Goal: Navigation & Orientation: Find specific page/section

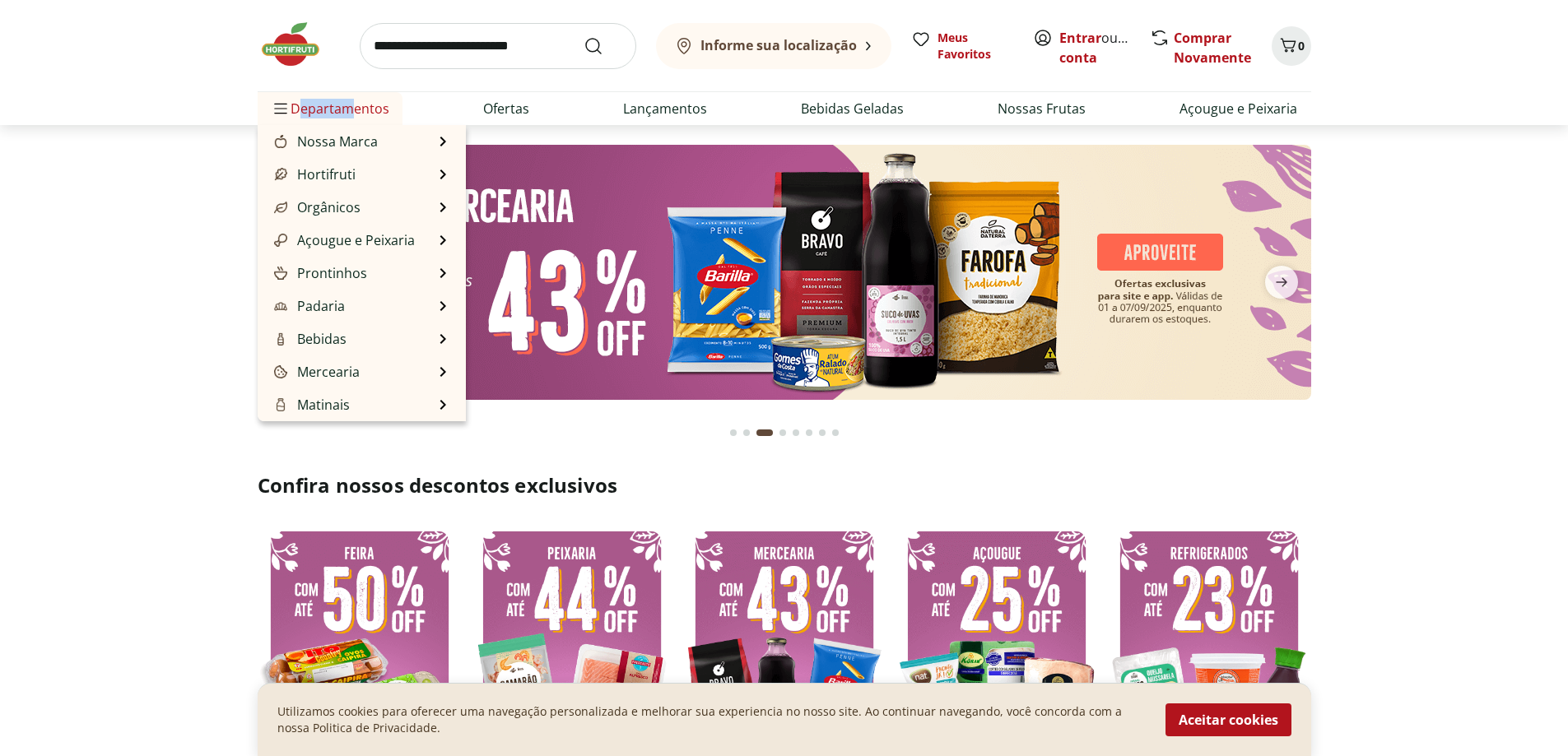
drag, startPoint x: 340, startPoint y: 107, endPoint x: 299, endPoint y: 111, distance: 41.2
click at [267, 107] on li "Departamentos Nossa Marca Nossa Marca Ver tudo do departamento Açougue & Peixar…" at bounding box center [330, 108] width 144 height 33
click at [344, 120] on span "Departamentos" at bounding box center [330, 109] width 118 height 39
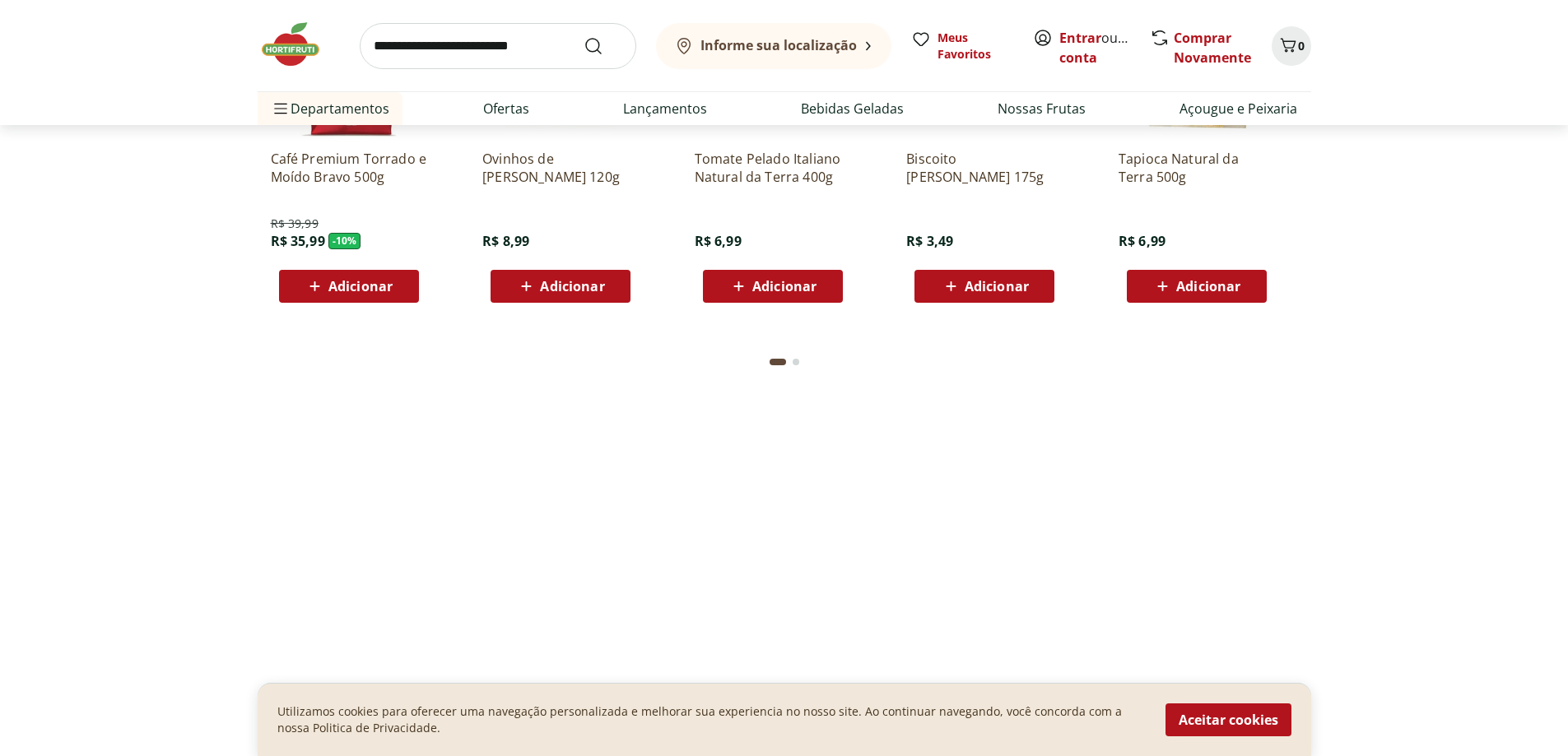
scroll to position [2470, 0]
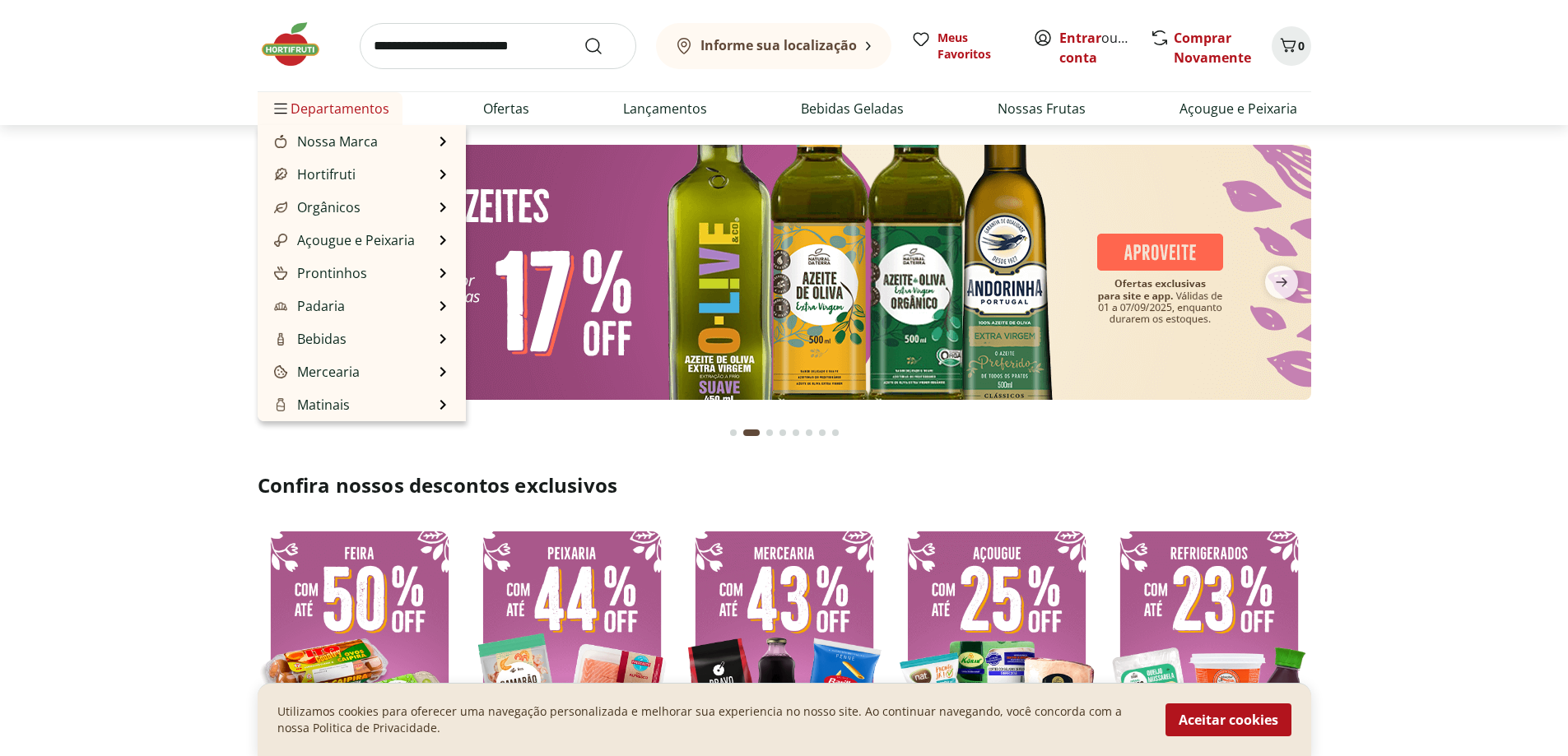
click at [334, 94] on span "Departamentos" at bounding box center [330, 109] width 118 height 39
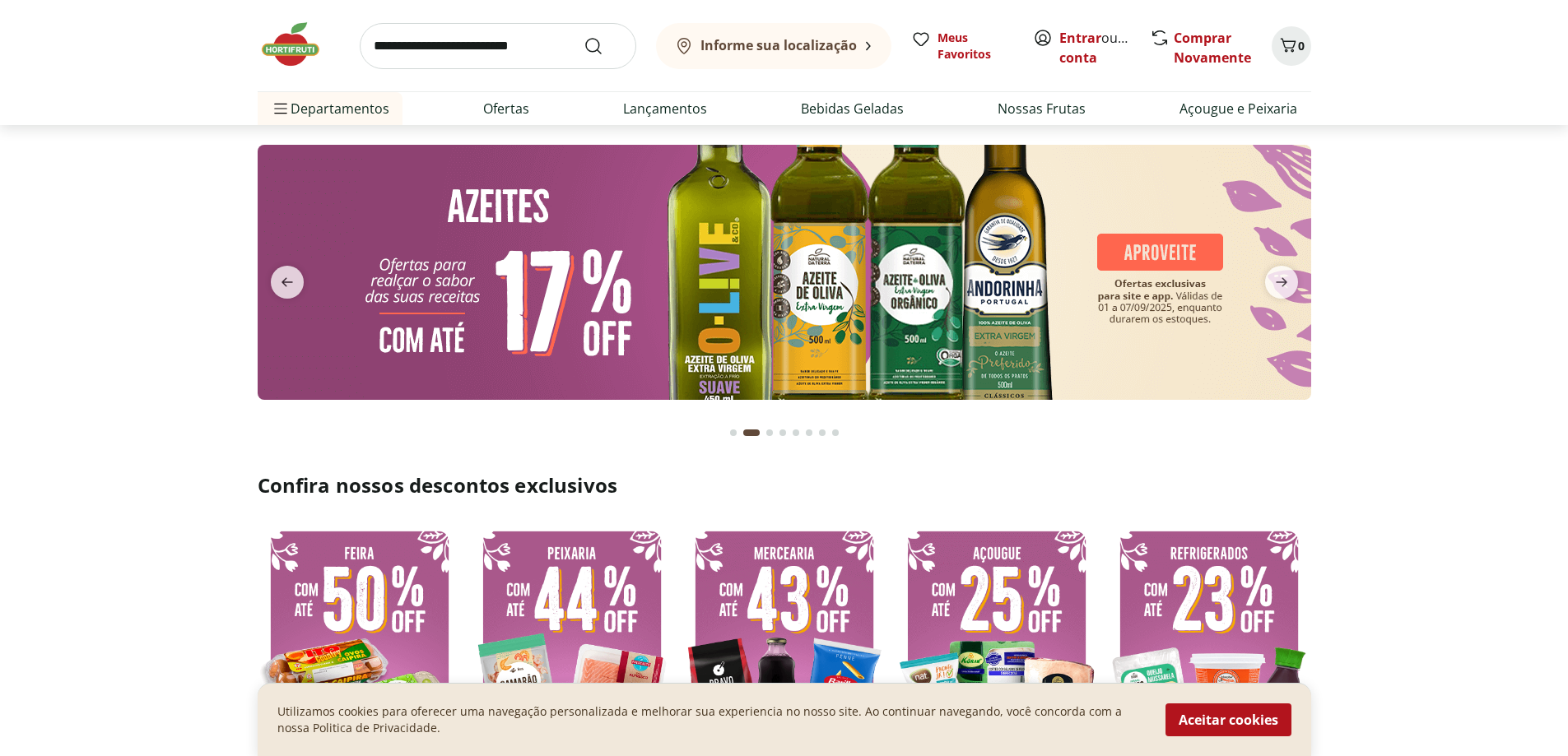
click at [296, 55] on img at bounding box center [299, 44] width 83 height 50
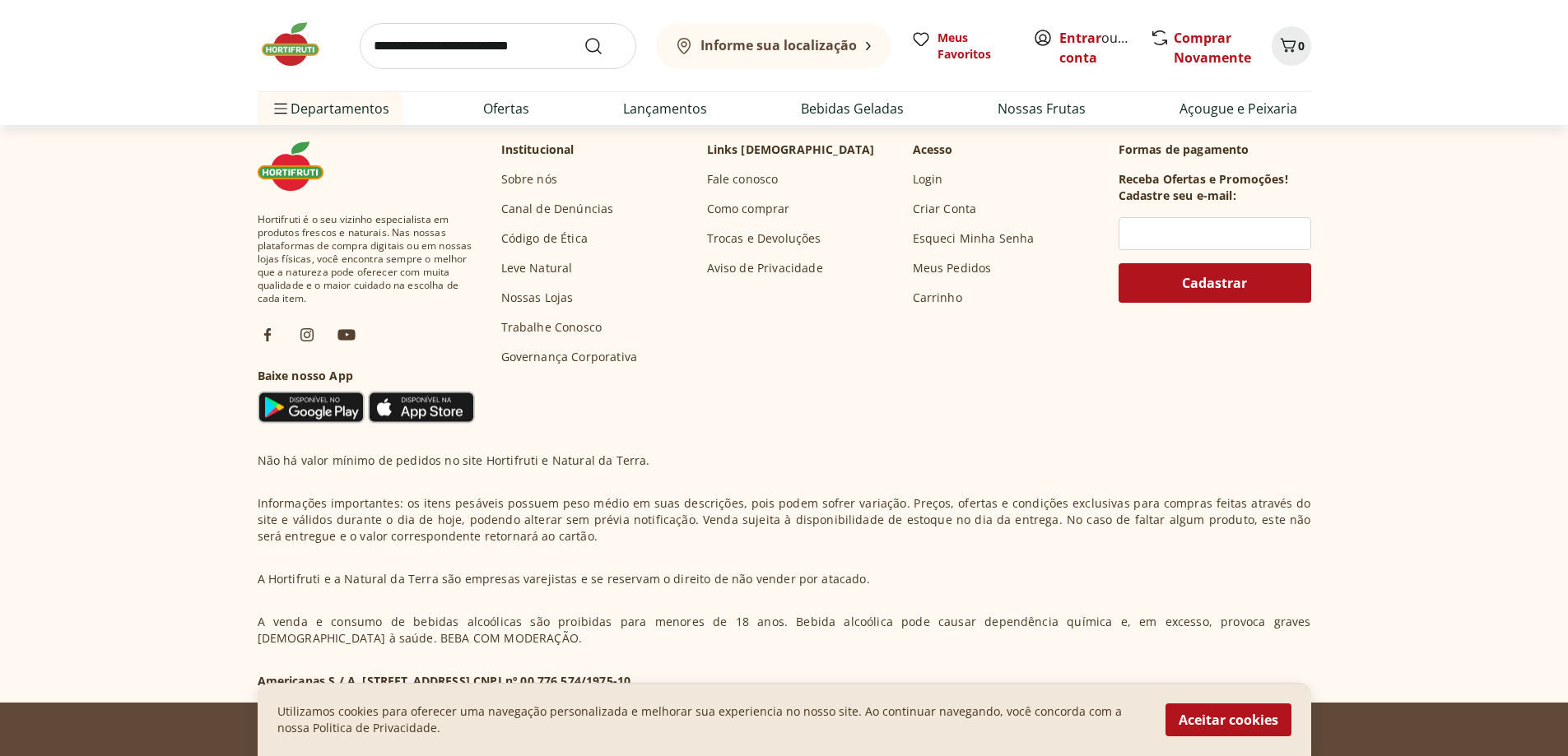
scroll to position [4849, 0]
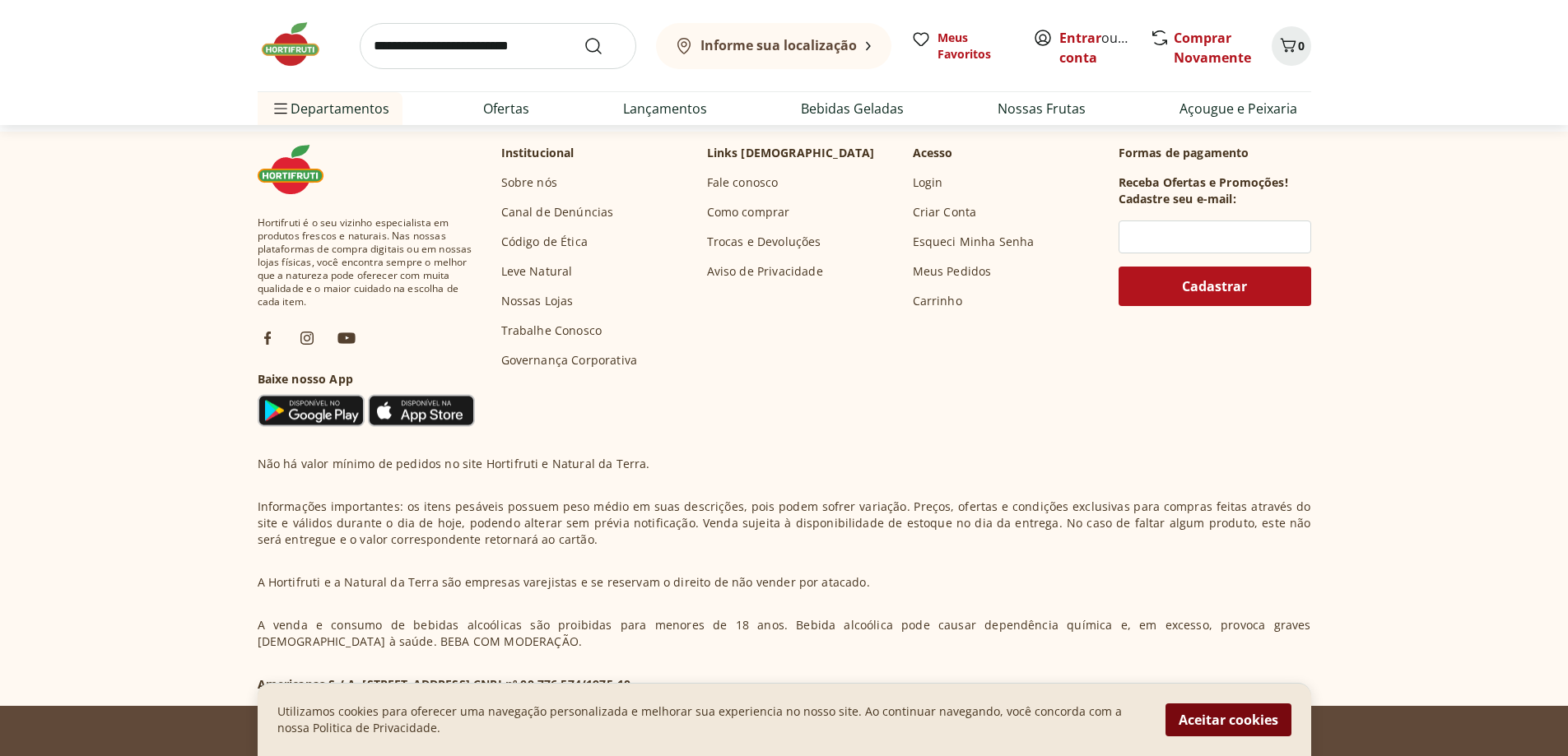
click at [1267, 724] on button "Aceitar cookies" at bounding box center [1229, 719] width 126 height 33
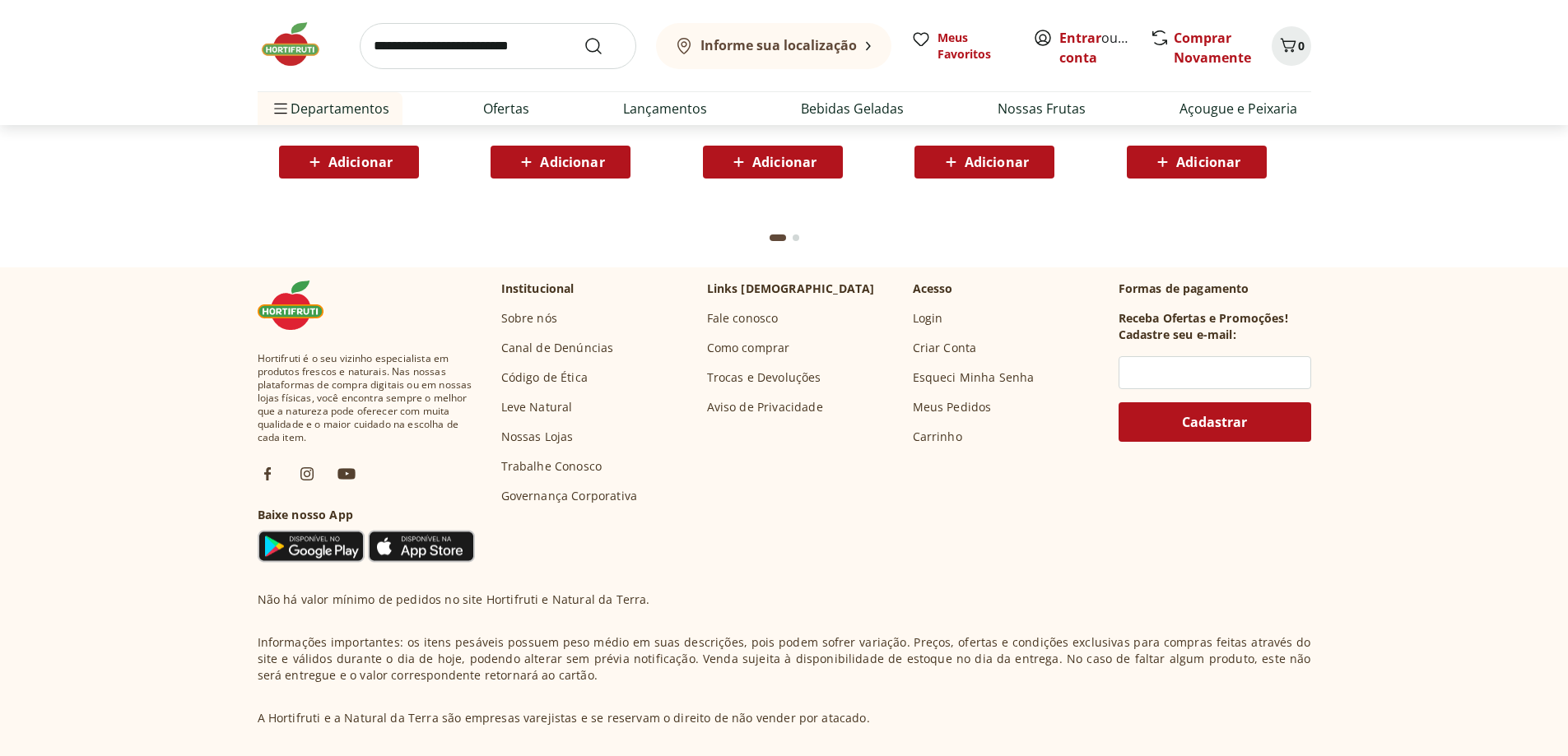
scroll to position [4684, 0]
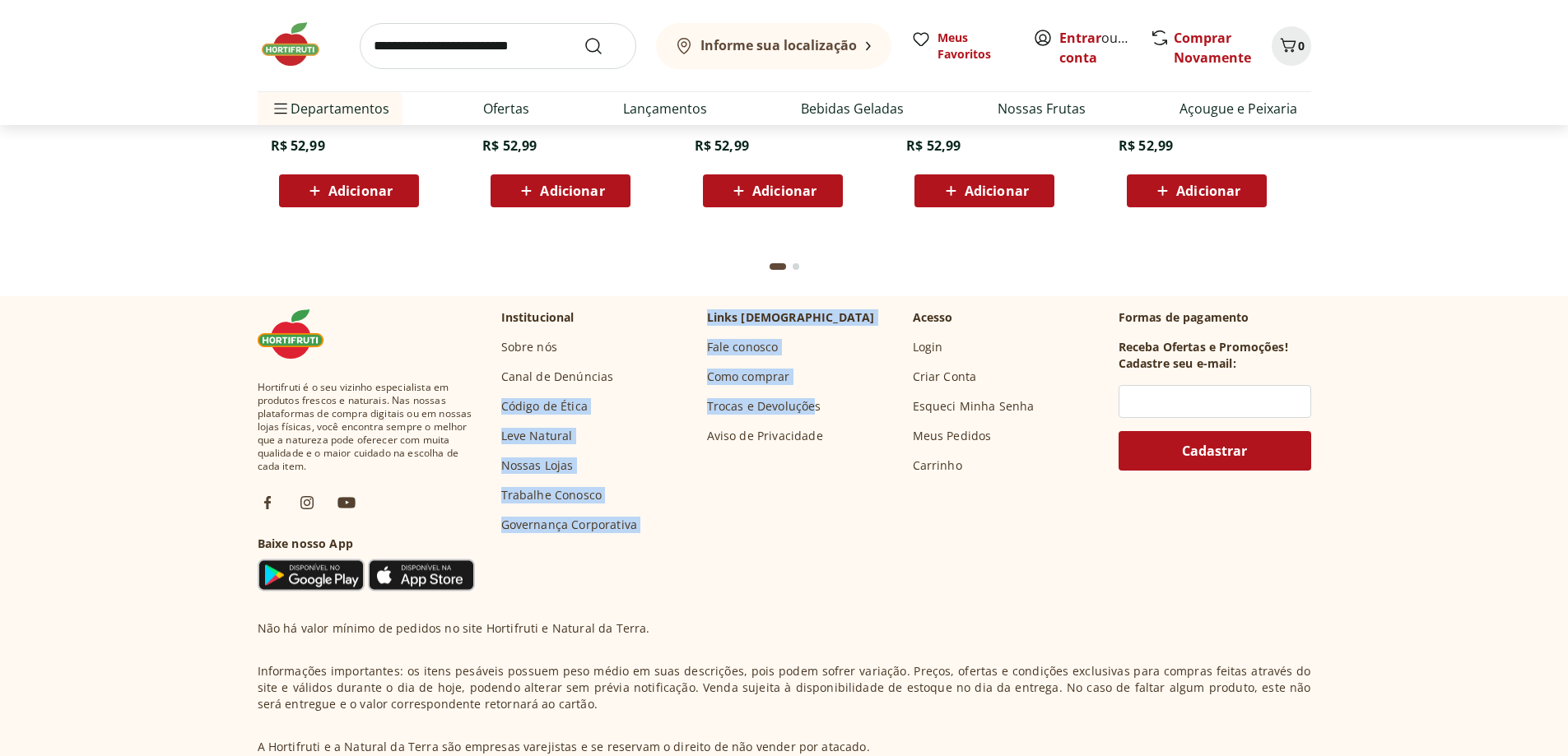
drag, startPoint x: 816, startPoint y: 383, endPoint x: 643, endPoint y: 317, distance: 185.2
click at [643, 317] on div "Institucional Sobre nós Canal de Denúncias Código de Ética Leve Natural Nossas …" at bounding box center [803, 421] width 604 height 224
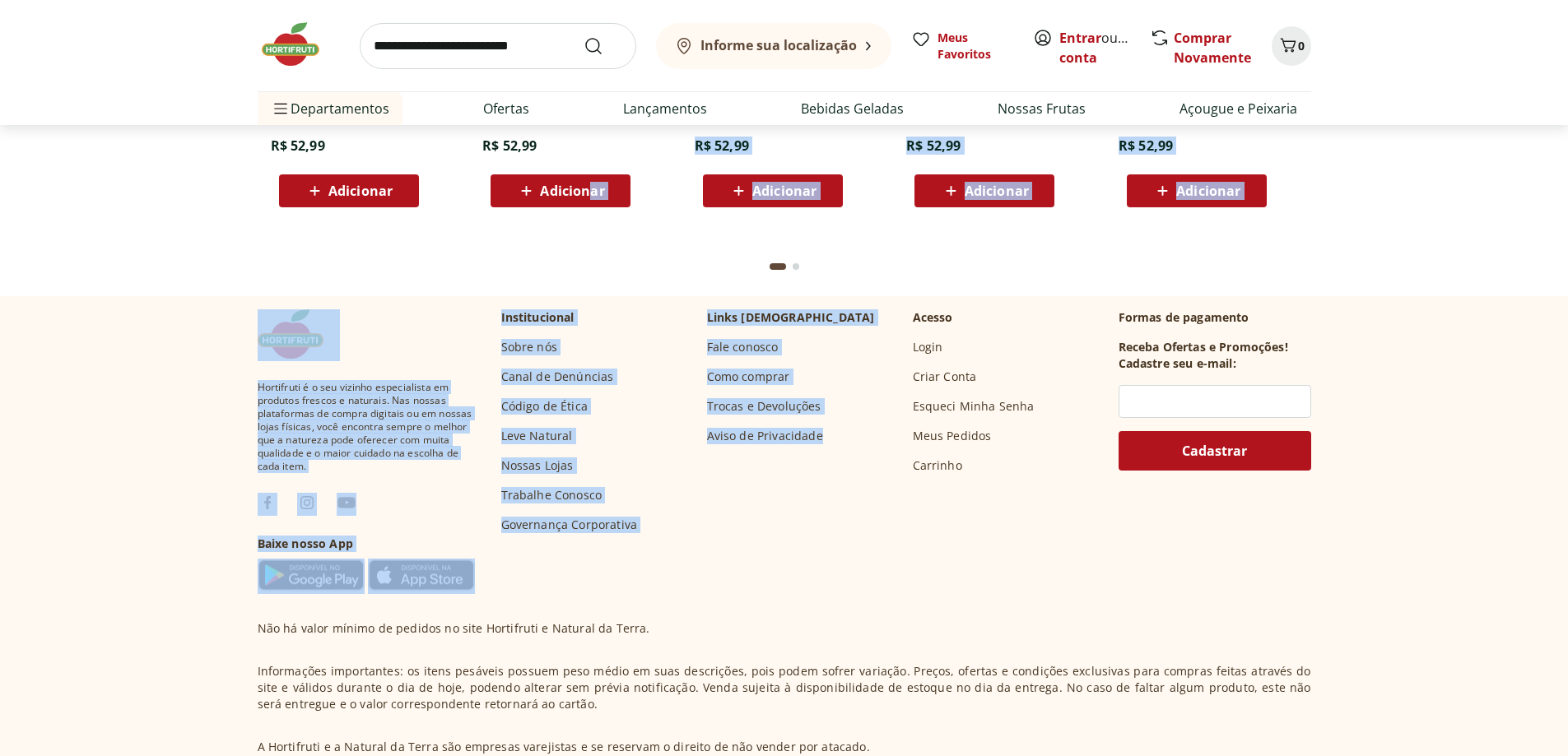
drag, startPoint x: 833, startPoint y: 438, endPoint x: 590, endPoint y: 275, distance: 292.6
click at [636, 484] on div "Institucional Sobre nós Canal de Denúncias Código de Ética Leve Natural Nossas …" at bounding box center [596, 421] width 192 height 224
click at [703, 557] on div "Hortifruti é o seu vizinho especialista em produtos frescos e naturais. Nas nos…" at bounding box center [784, 452] width 1053 height 285
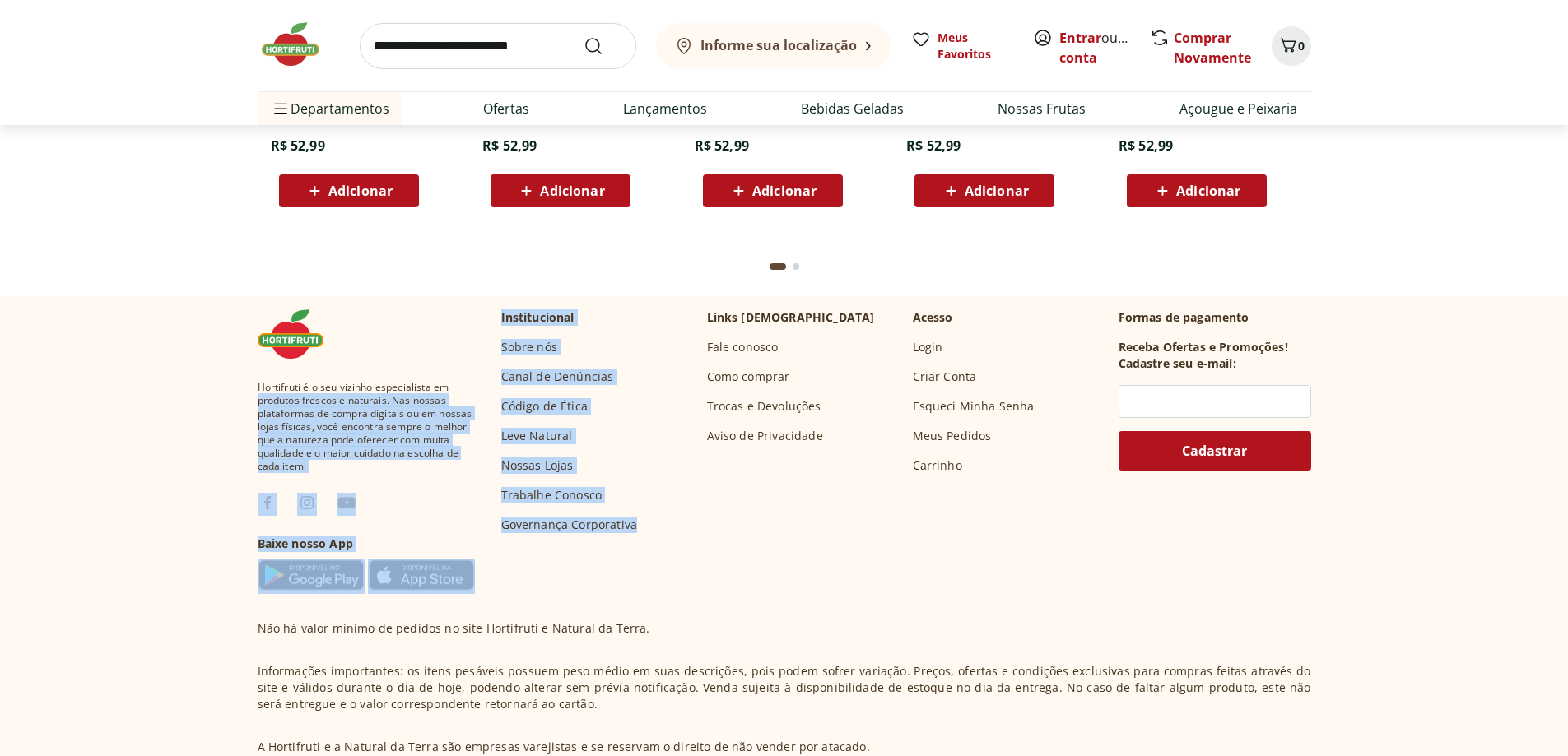
drag, startPoint x: 702, startPoint y: 551, endPoint x: 488, endPoint y: 353, distance: 291.5
click at [483, 359] on div "Hortifruti é o seu vizinho especialista em produtos frescos e naturais. Nas nos…" at bounding box center [784, 452] width 1053 height 285
click at [627, 426] on ul "Sobre nós Canal de Denúncias Código de Ética Leve Natural Nossas Lojas Trabalhe…" at bounding box center [569, 436] width 137 height 194
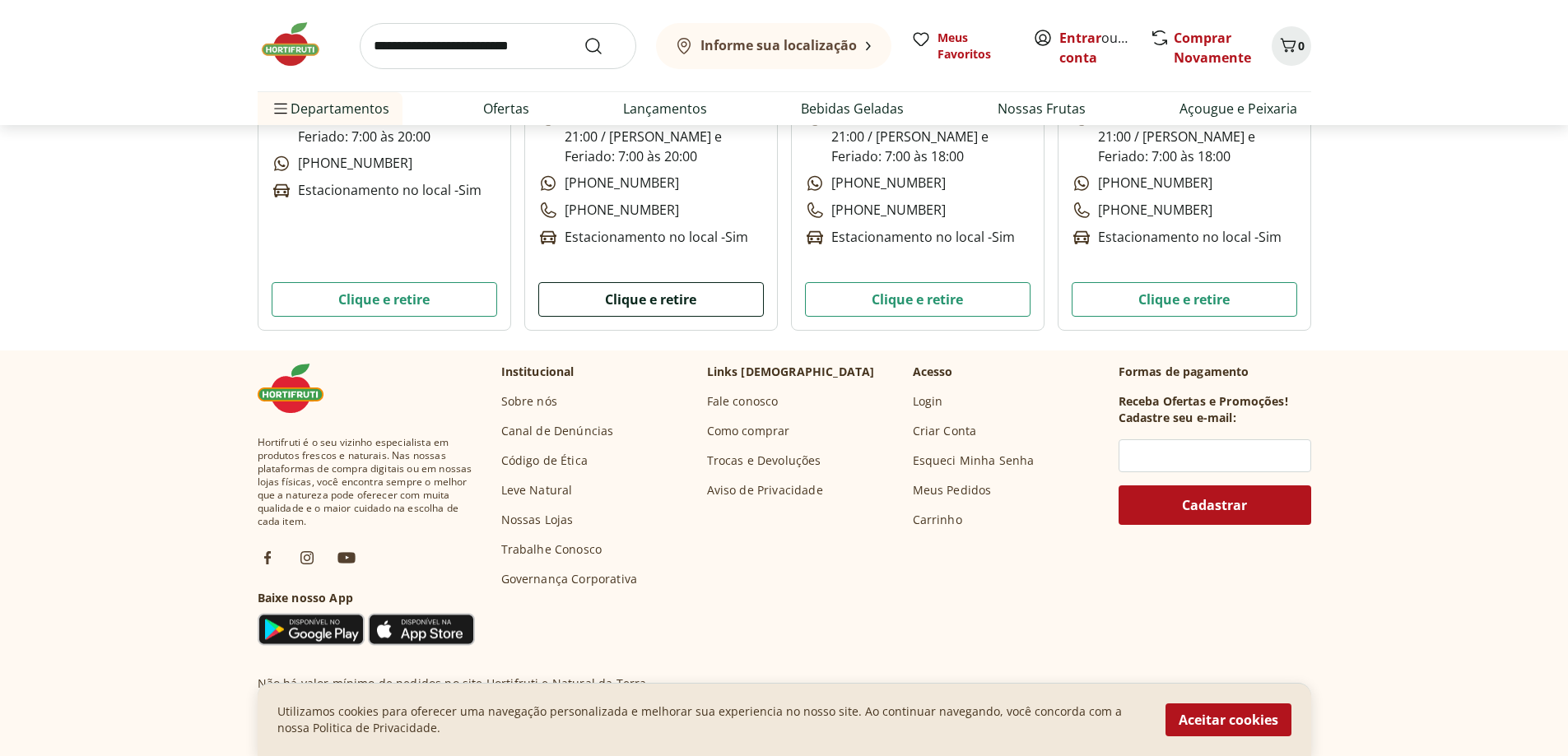
scroll to position [5133, 0]
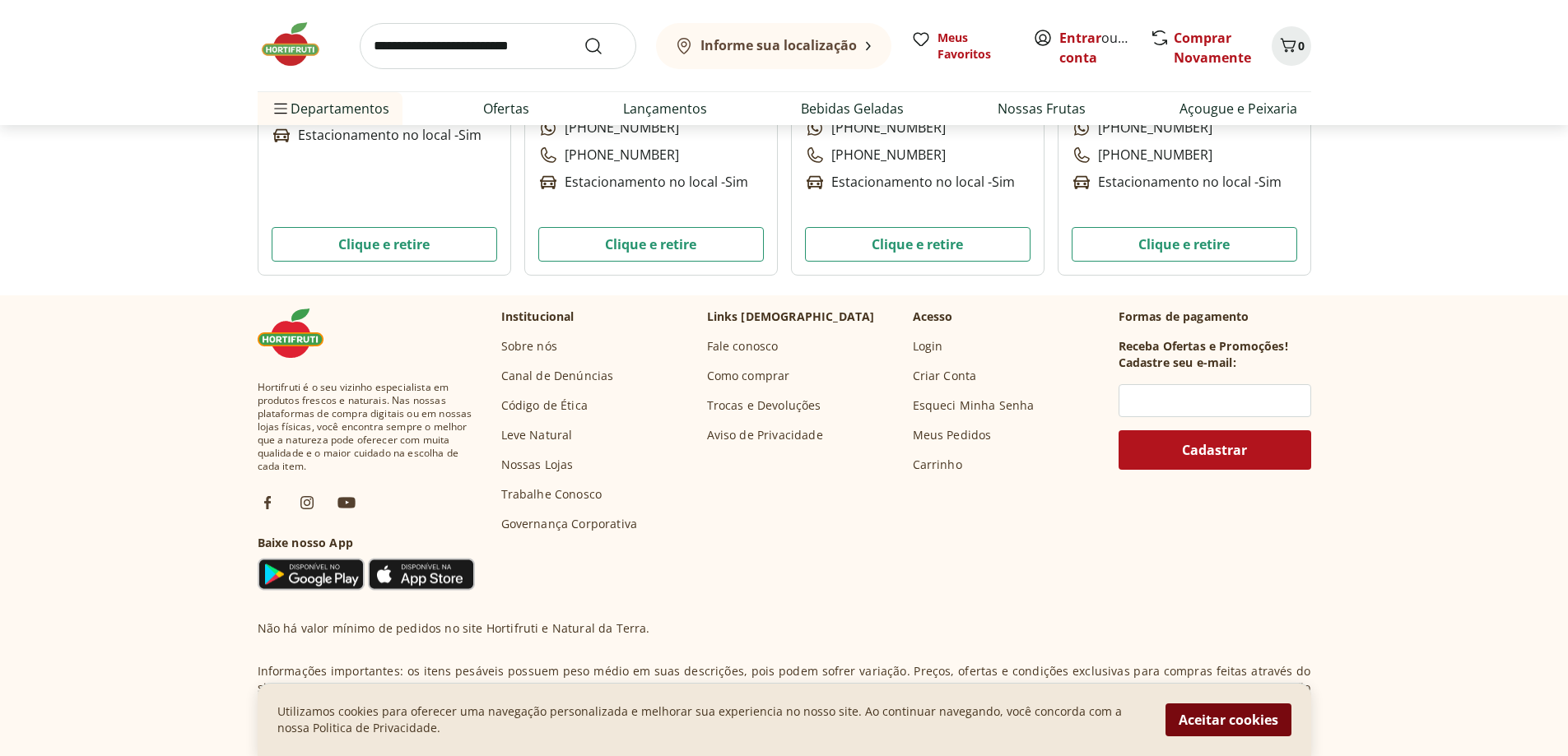
click at [1237, 719] on button "Aceitar cookies" at bounding box center [1229, 719] width 126 height 33
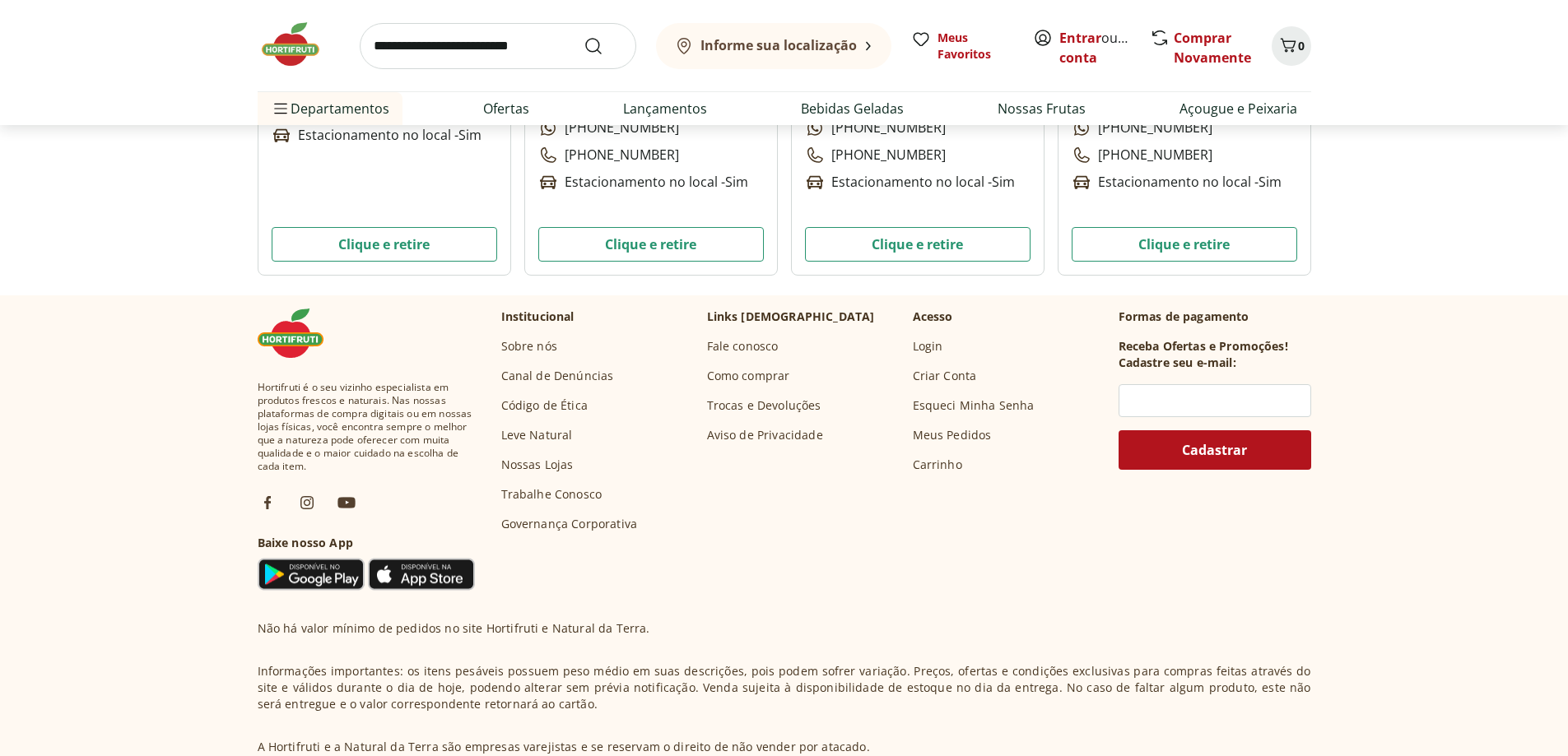
click at [546, 500] on link "Trabalhe Conosco" at bounding box center [551, 495] width 101 height 17
